Goal: Information Seeking & Learning: Find specific fact

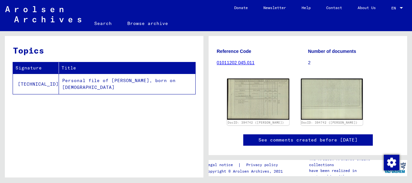
scroll to position [78, 0]
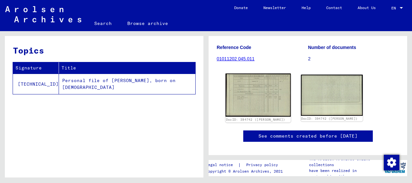
click at [245, 87] on img at bounding box center [258, 94] width 65 height 43
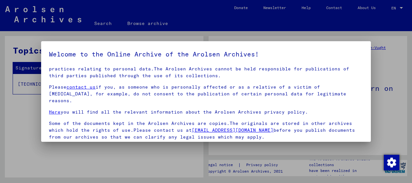
scroll to position [51, 0]
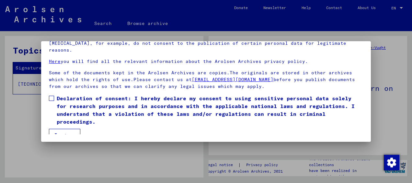
click at [49, 131] on mat-dialog-content "Our terms of use were established by the international commission, which is the…" at bounding box center [206, 74] width 330 height 119
click at [71, 119] on mat-checkbox "Declaration of consent: I hereby declare my consent to using sensitive personal…" at bounding box center [206, 111] width 315 height 34
click at [69, 129] on button "I agree" at bounding box center [64, 135] width 31 height 12
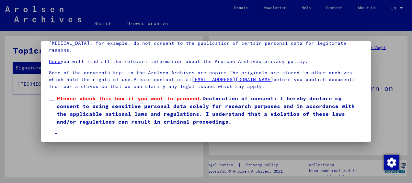
click at [51, 129] on button "I agree" at bounding box center [64, 135] width 31 height 12
click at [53, 96] on span at bounding box center [51, 98] width 5 height 5
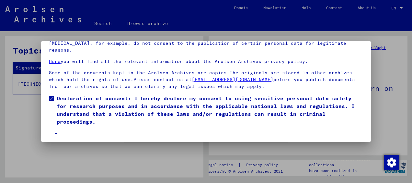
click at [65, 135] on mat-dialog-container "Welcome to the Online Archive of the Arolsen Archives! Our terms of use were es…" at bounding box center [206, 91] width 330 height 101
drag, startPoint x: 59, startPoint y: 122, endPoint x: 64, endPoint y: 117, distance: 6.9
click at [64, 117] on mat-dialog-content "Our terms of use were established by the international commission, which is the…" at bounding box center [206, 74] width 330 height 119
click at [64, 117] on span "Declaration of consent: I hereby declare my consent to using sensitive personal…" at bounding box center [210, 109] width 307 height 31
click at [51, 96] on span at bounding box center [51, 98] width 5 height 5
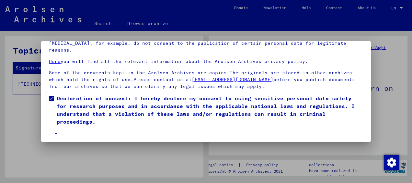
click at [71, 136] on mat-dialog-container "Welcome to the Online Archive of the Arolsen Archives! Our terms of use were es…" at bounding box center [206, 91] width 330 height 101
click at [63, 129] on button "I agree" at bounding box center [64, 135] width 31 height 12
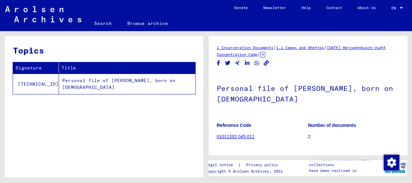
scroll to position [1, 0]
click at [79, 81] on td "Personal file of [PERSON_NAME], born on [DEMOGRAPHIC_DATA]" at bounding box center [127, 84] width 137 height 20
click at [38, 86] on td "[TECHNICAL_ID]" at bounding box center [36, 84] width 46 height 20
